Goal: Complete application form

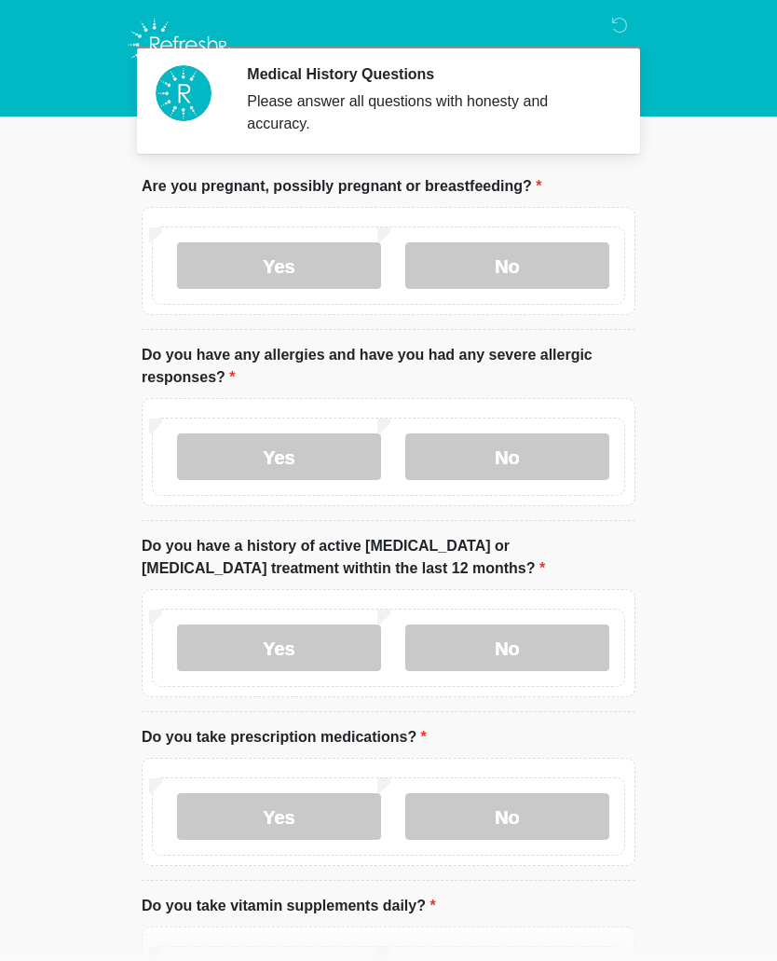
click at [545, 268] on label "No" at bounding box center [508, 265] width 204 height 47
click at [496, 455] on label "No" at bounding box center [508, 456] width 204 height 47
click at [316, 635] on label "Yes" at bounding box center [279, 648] width 204 height 47
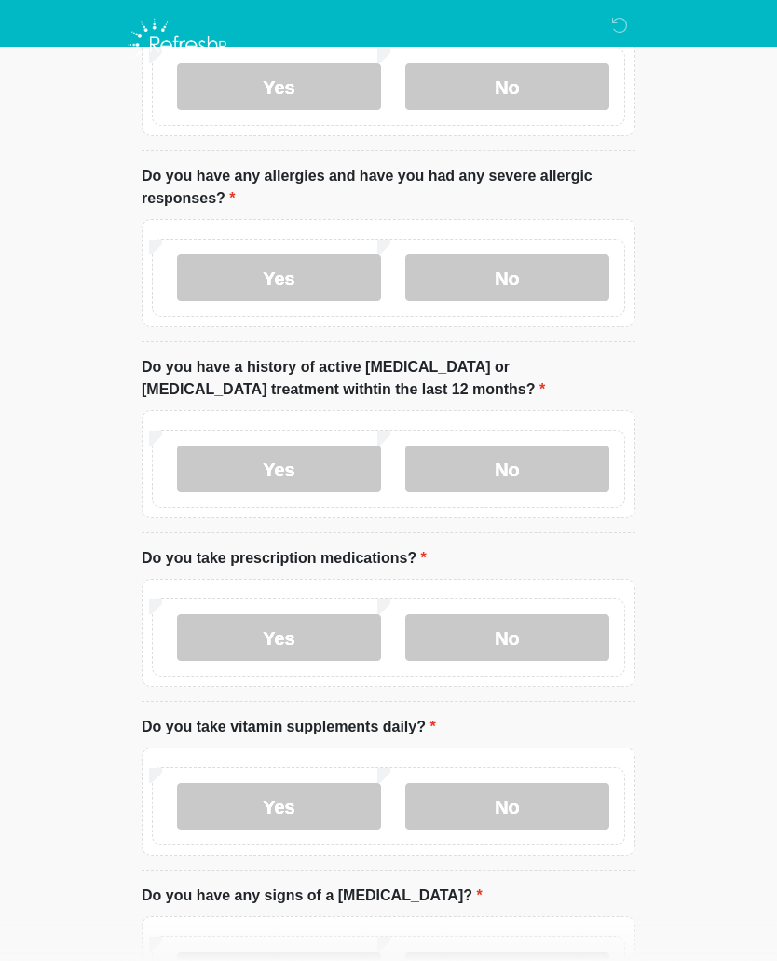
scroll to position [184, 0]
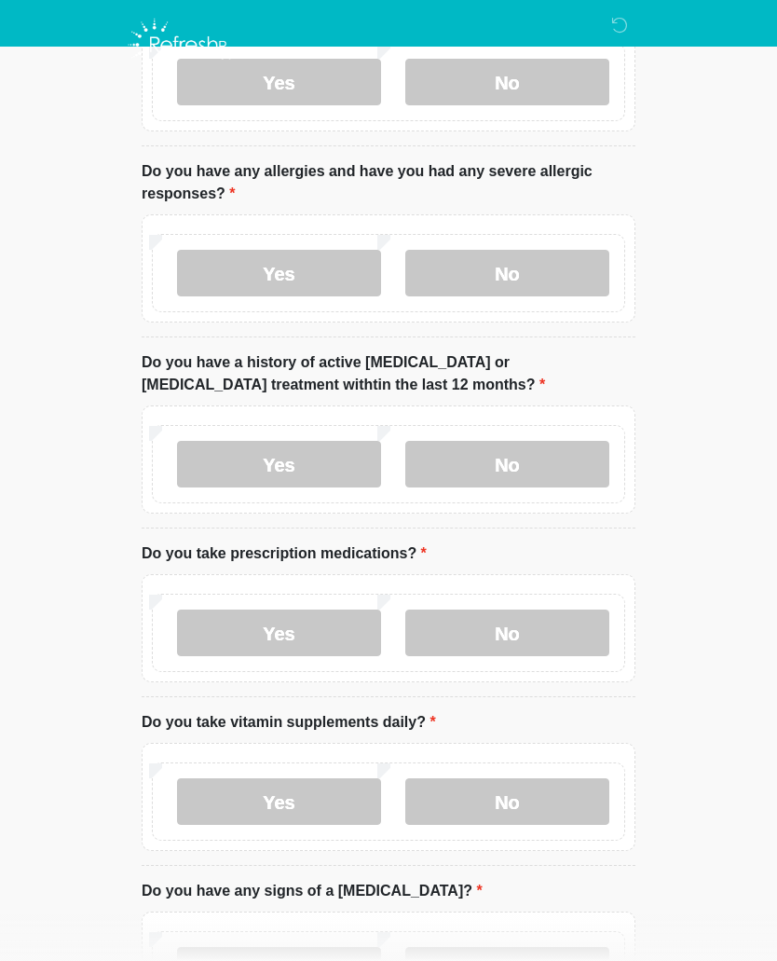
click at [515, 633] on label "No" at bounding box center [508, 633] width 204 height 47
click at [274, 628] on label "Yes" at bounding box center [279, 633] width 204 height 47
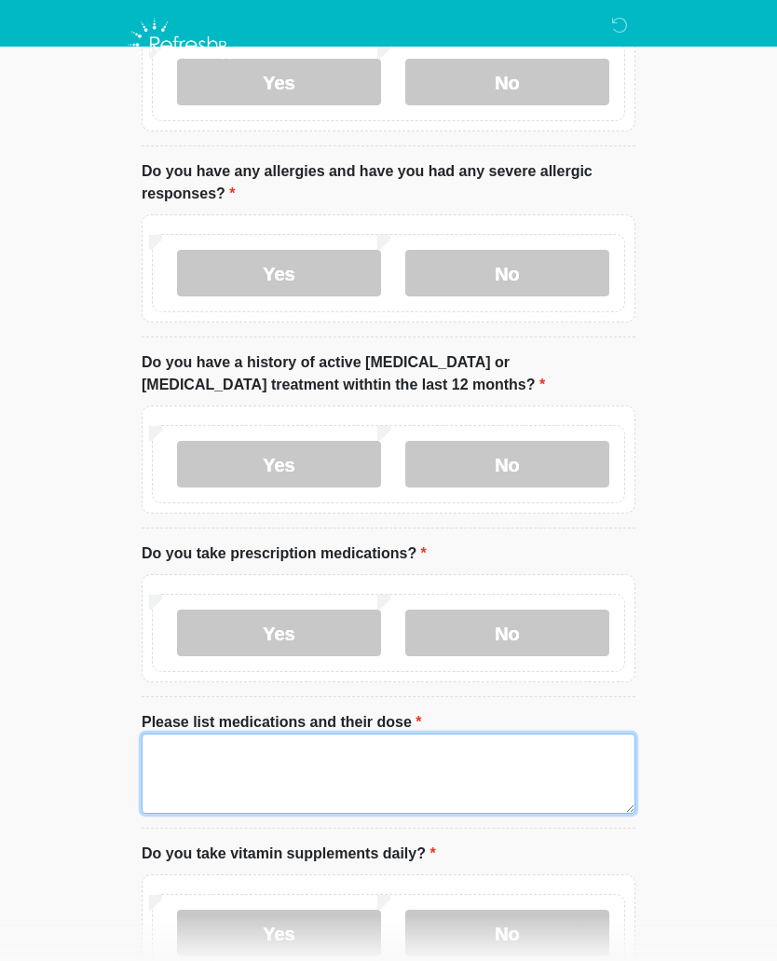
click at [325, 751] on textarea "Please list medications and their dose" at bounding box center [389, 774] width 494 height 80
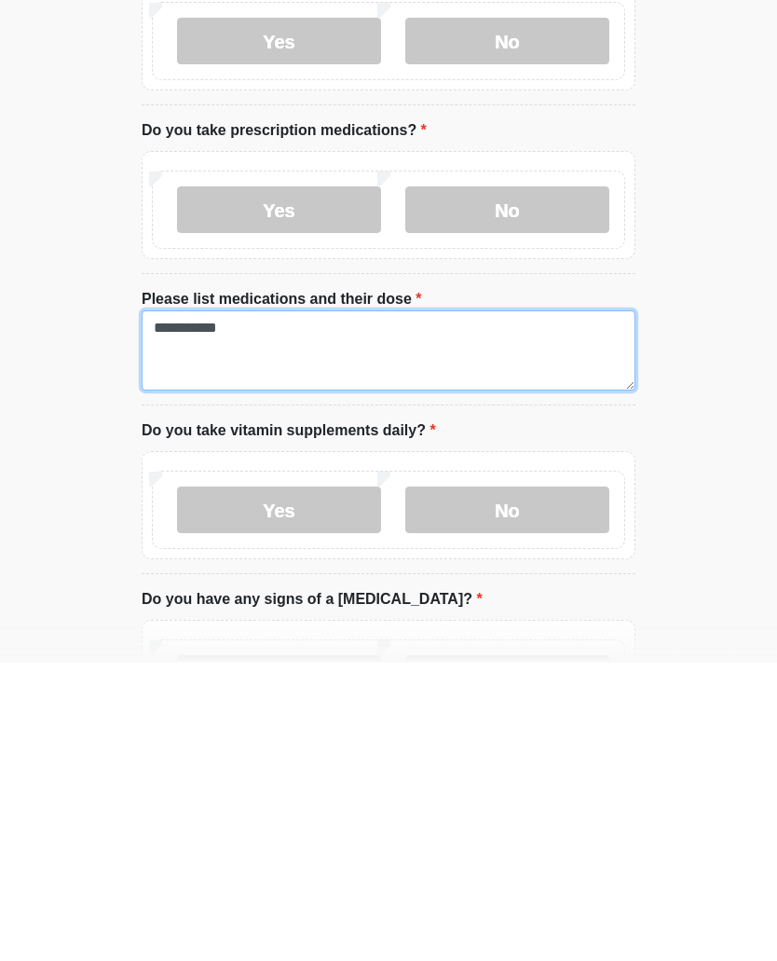
type textarea "**********"
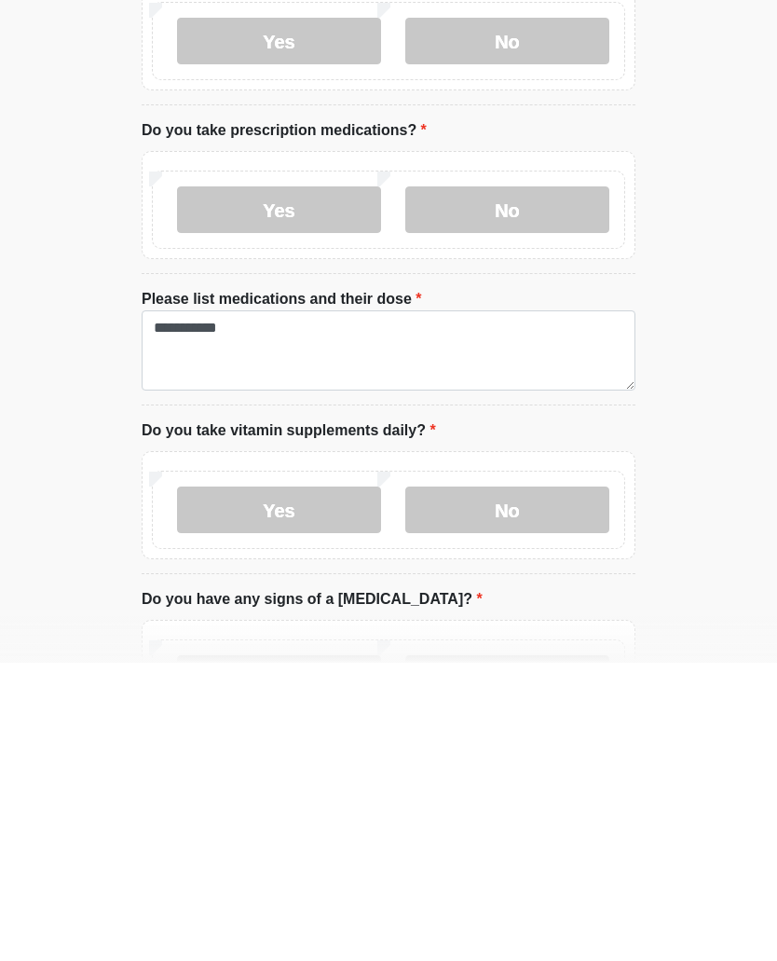
click at [524, 785] on label "No" at bounding box center [508, 808] width 204 height 47
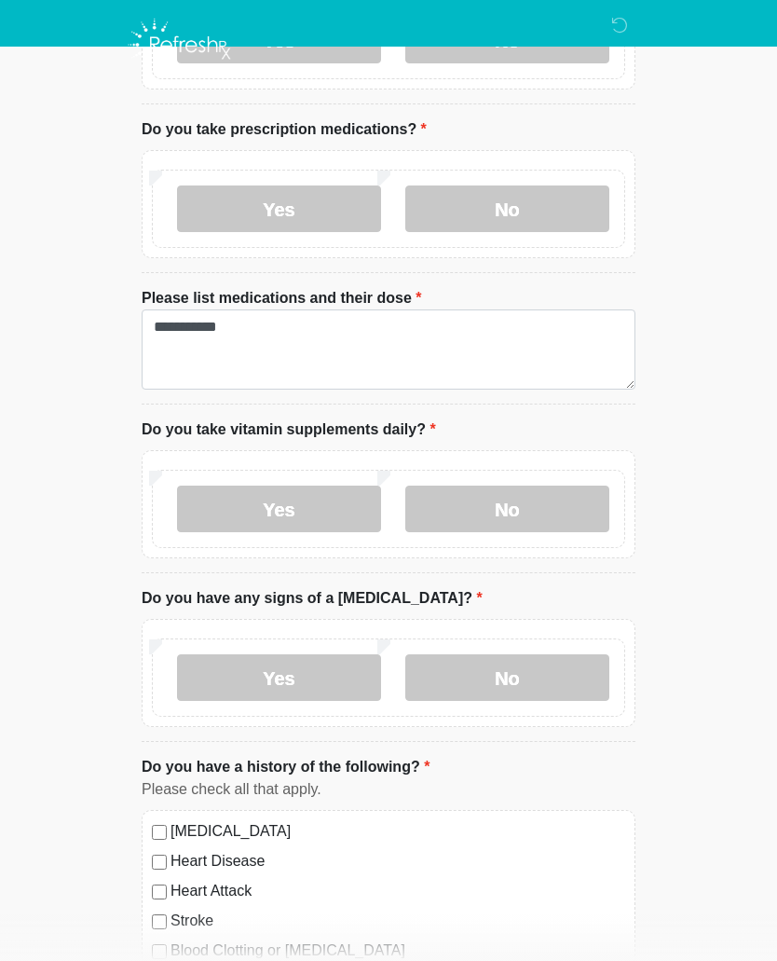
click at [516, 681] on label "No" at bounding box center [508, 677] width 204 height 47
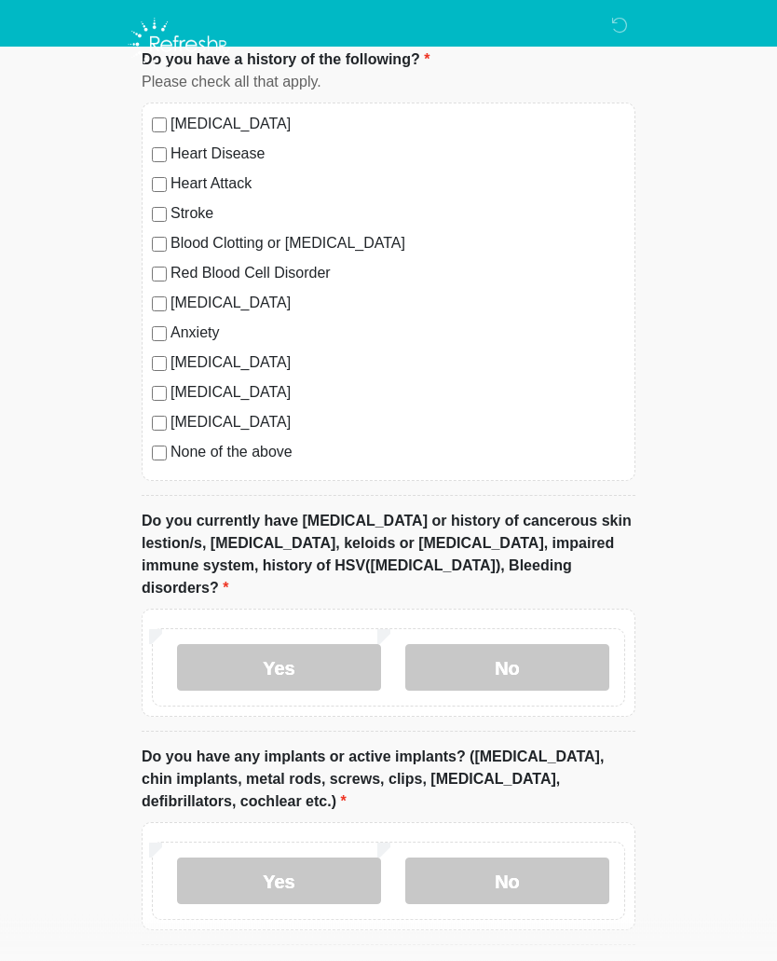
scroll to position [1328, 0]
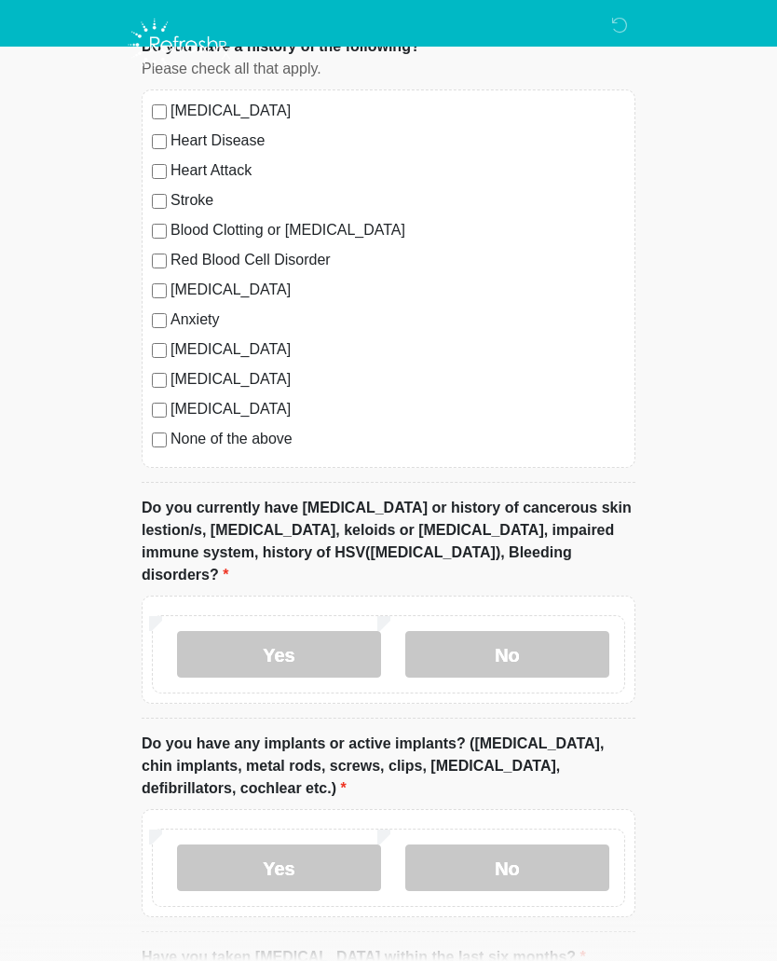
click at [336, 633] on label "Yes" at bounding box center [279, 654] width 204 height 47
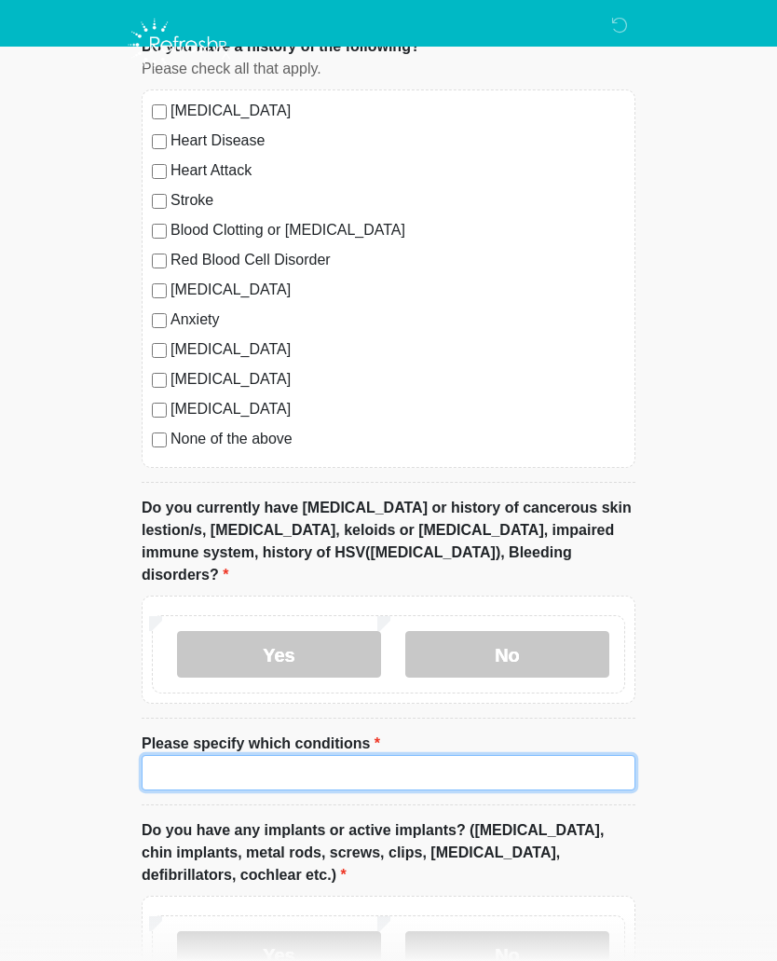
click at [312, 755] on input "Please specify which conditions" at bounding box center [389, 772] width 494 height 35
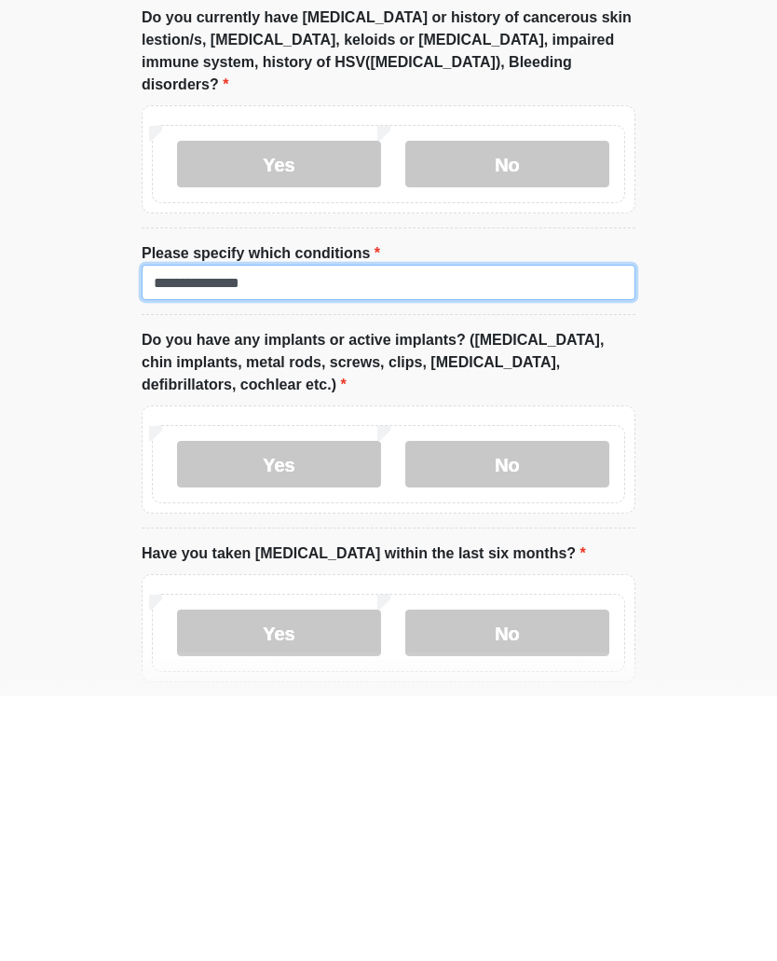
scroll to position [1577, 0]
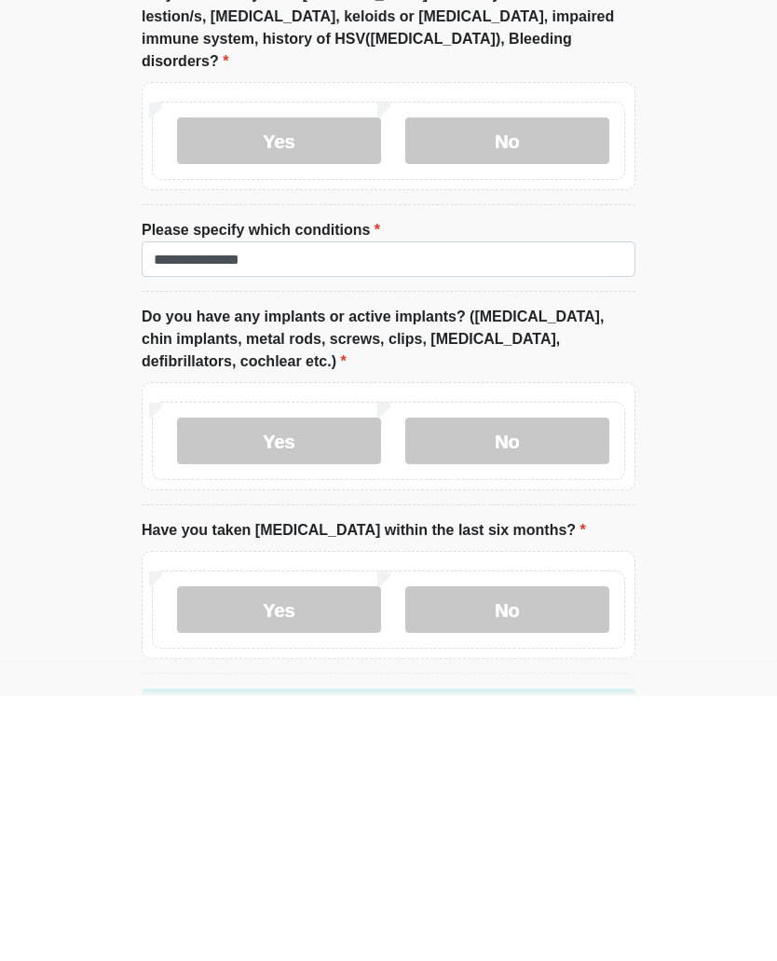
click at [542, 682] on label "No" at bounding box center [508, 705] width 204 height 47
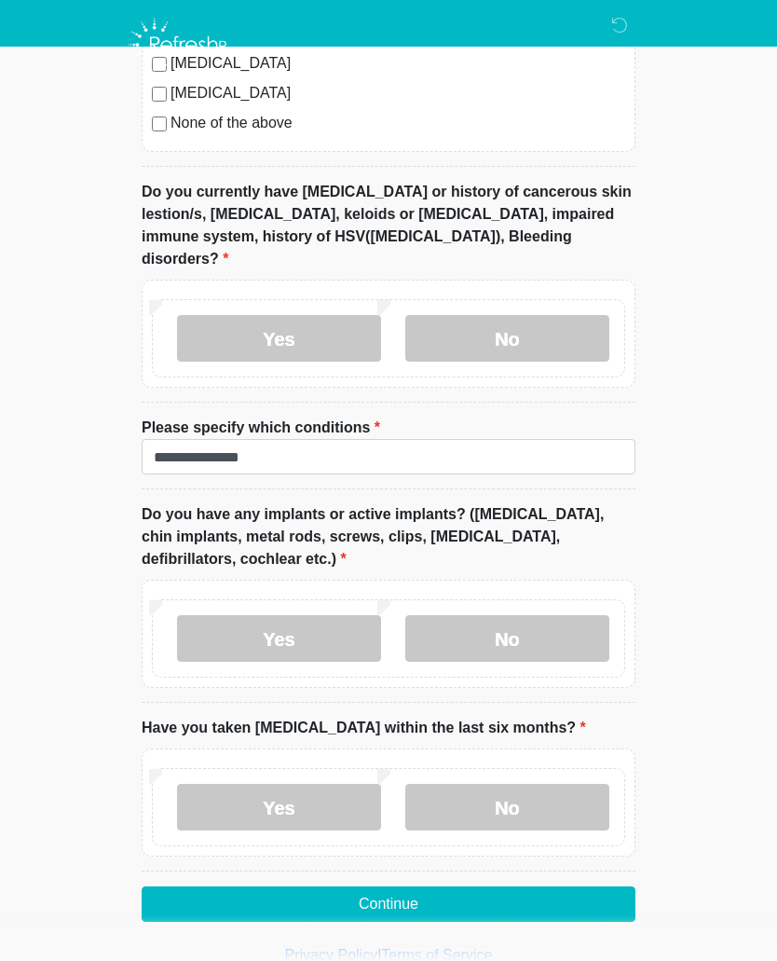
click at [478, 784] on label "No" at bounding box center [508, 807] width 204 height 47
click at [417, 887] on button "Continue" at bounding box center [389, 904] width 494 height 35
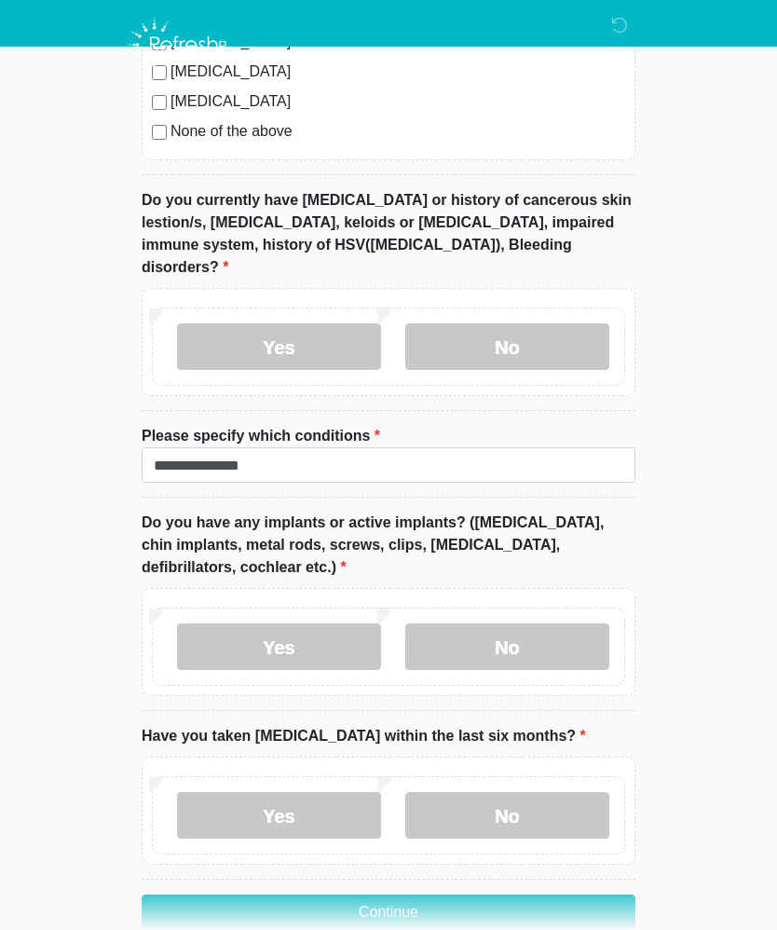
scroll to position [1632, 0]
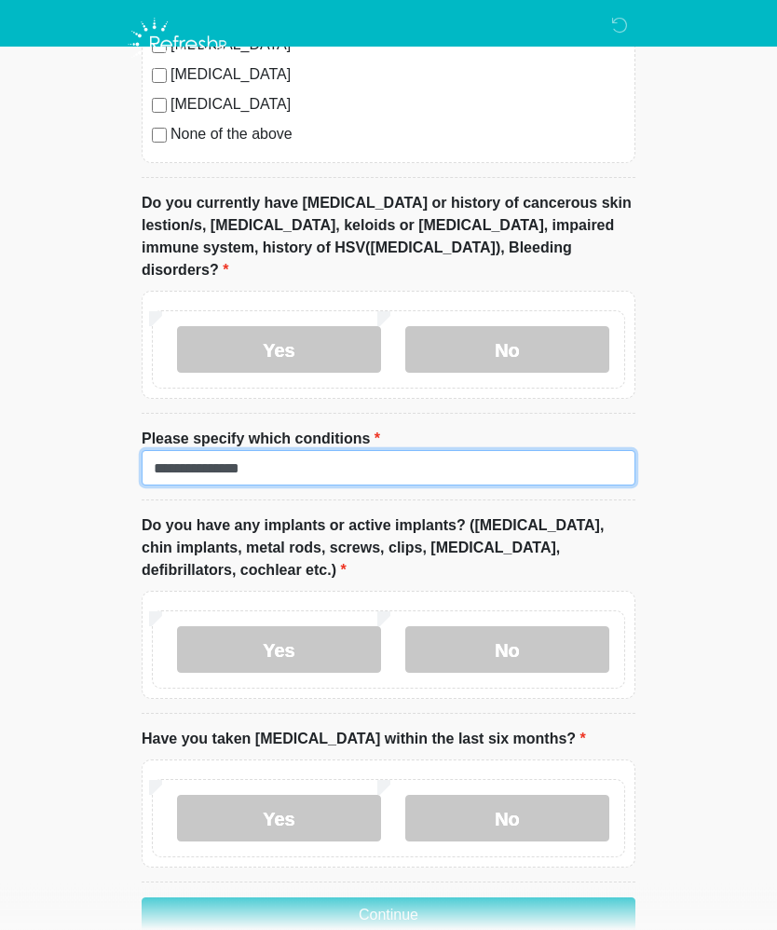
click at [289, 451] on input "**********" at bounding box center [389, 468] width 494 height 35
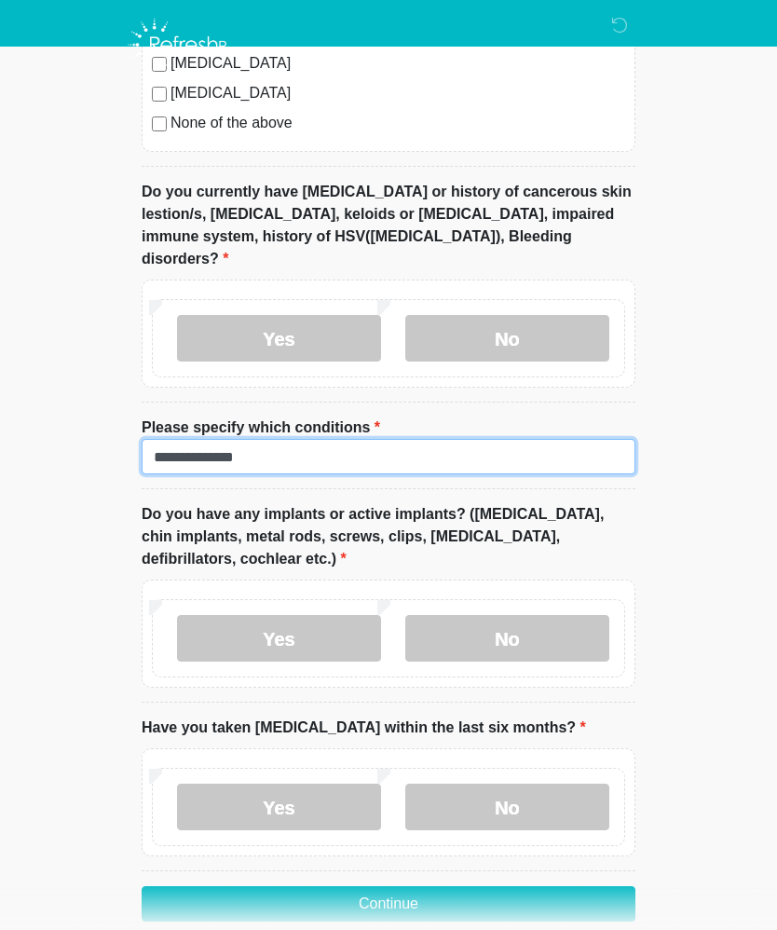
type input "**********"
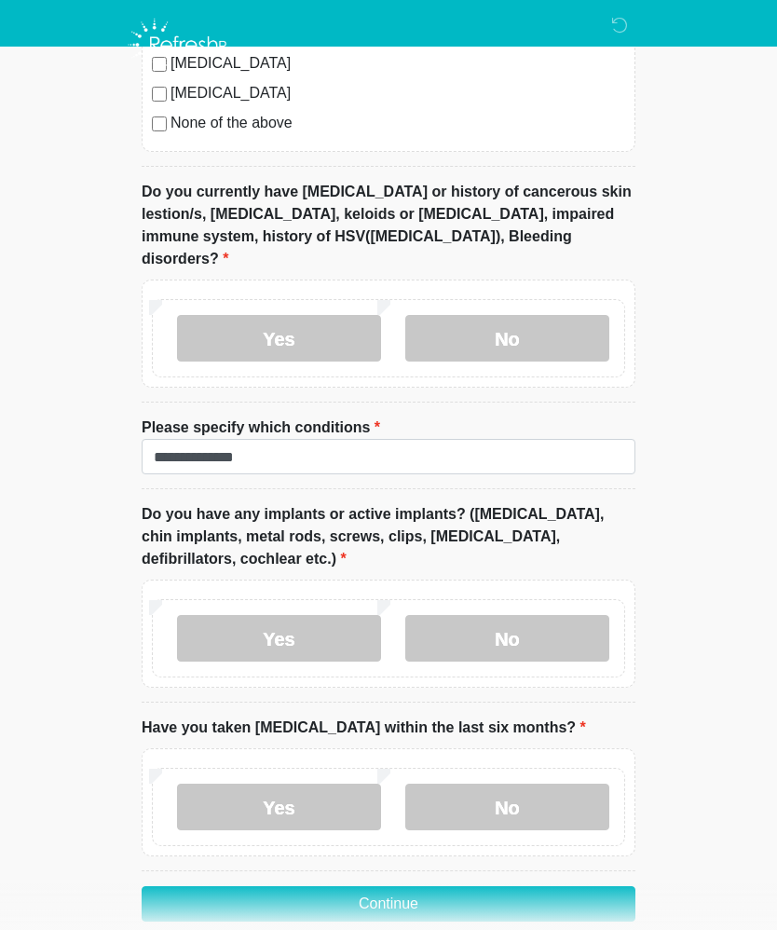
click at [547, 887] on button "Continue" at bounding box center [389, 904] width 494 height 35
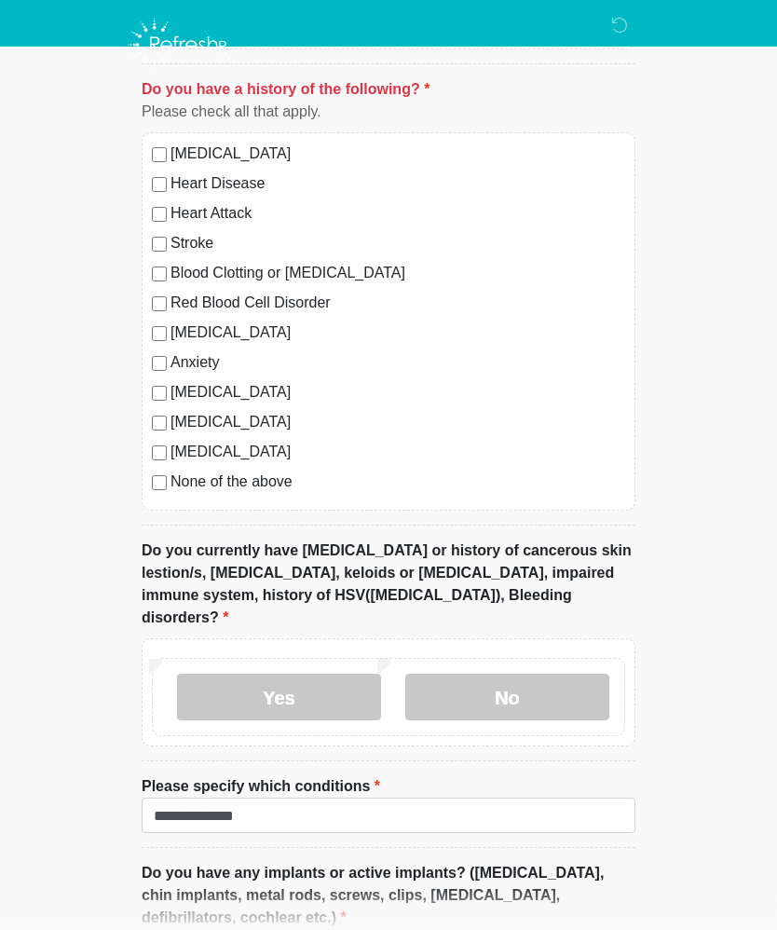
click at [146, 481] on div "High Blood Pressure Heart Disease Heart Attack Stroke Blood Clotting or Bleedin…" at bounding box center [389, 321] width 494 height 378
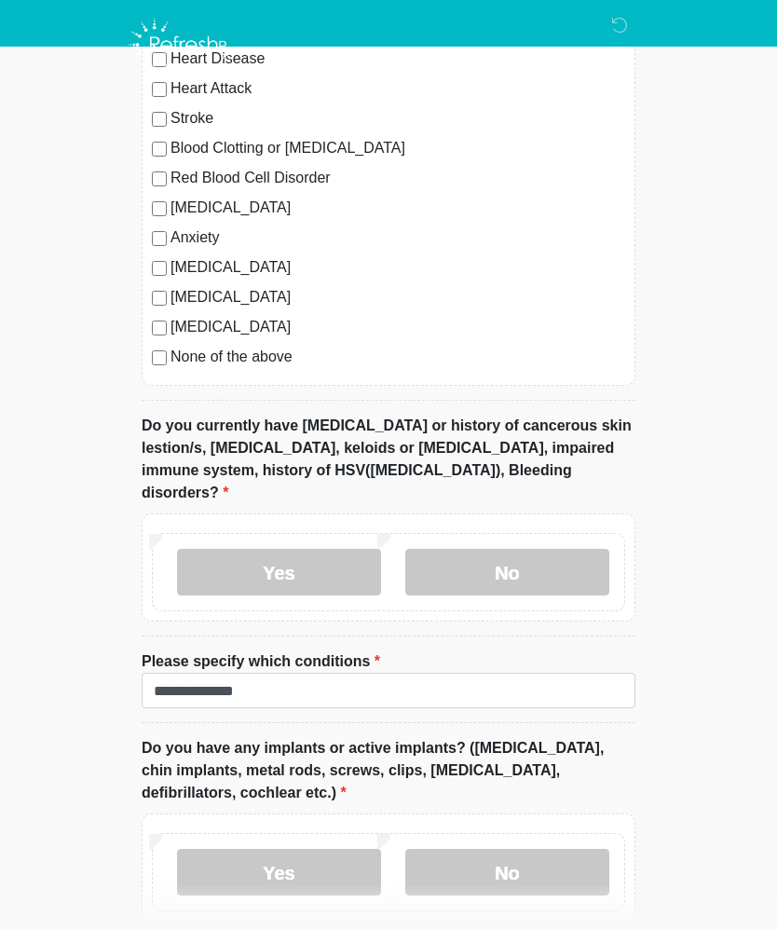
scroll to position [1644, 0]
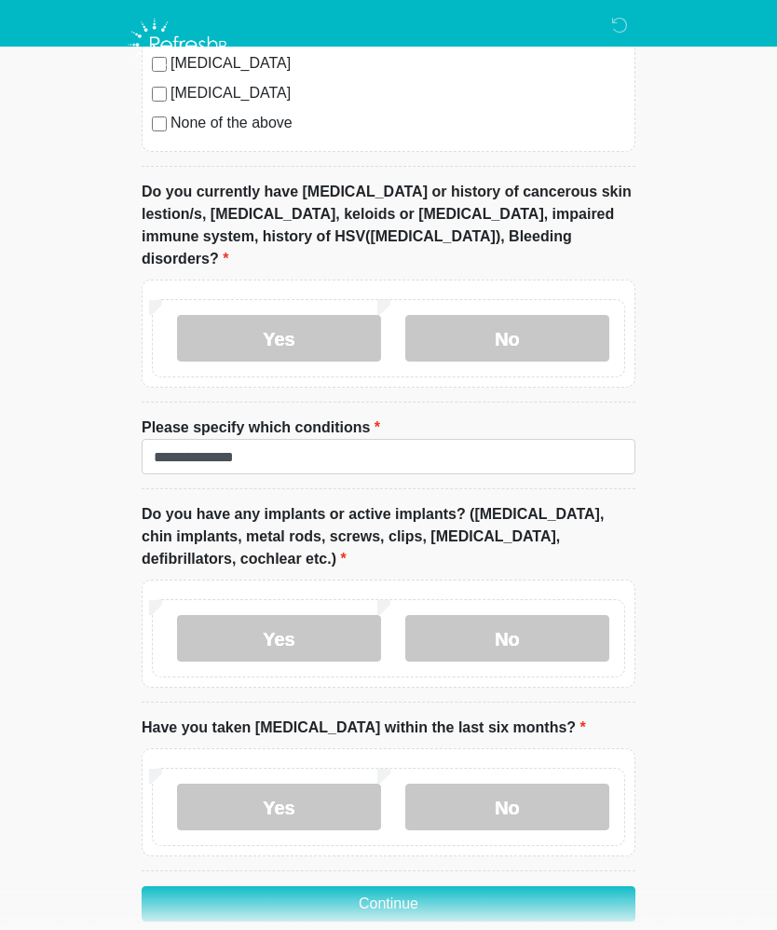
click at [389, 887] on button "Continue" at bounding box center [389, 904] width 494 height 35
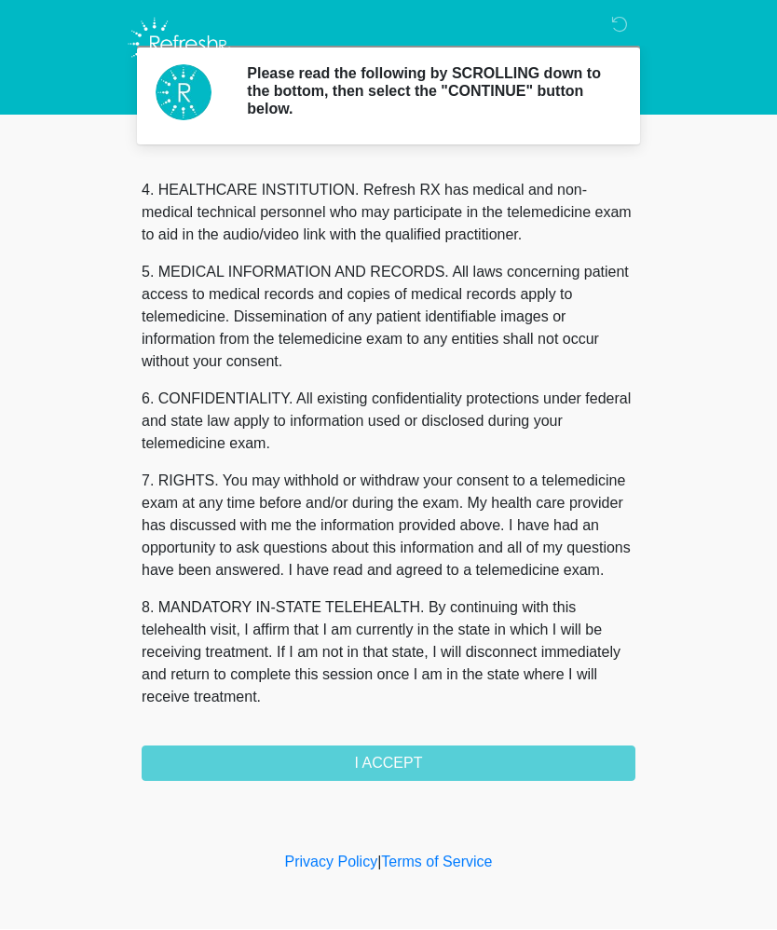
scroll to position [524, 0]
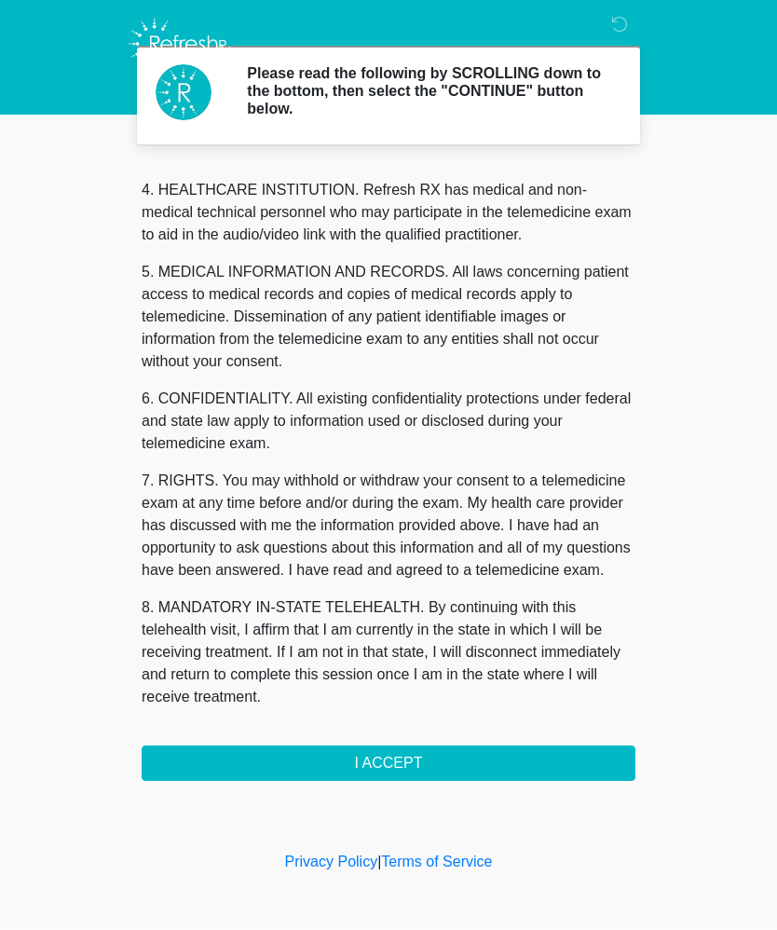
click at [406, 759] on button "I ACCEPT" at bounding box center [389, 764] width 494 height 35
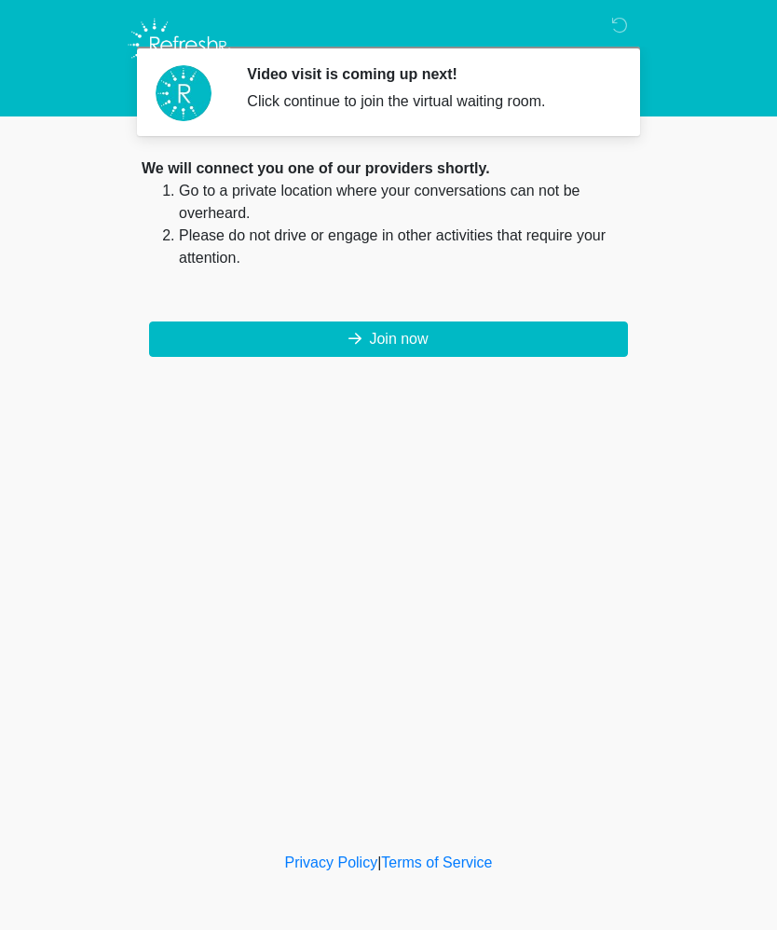
click at [540, 322] on button "Join now" at bounding box center [388, 339] width 479 height 35
